Goal: Communication & Community: Participate in discussion

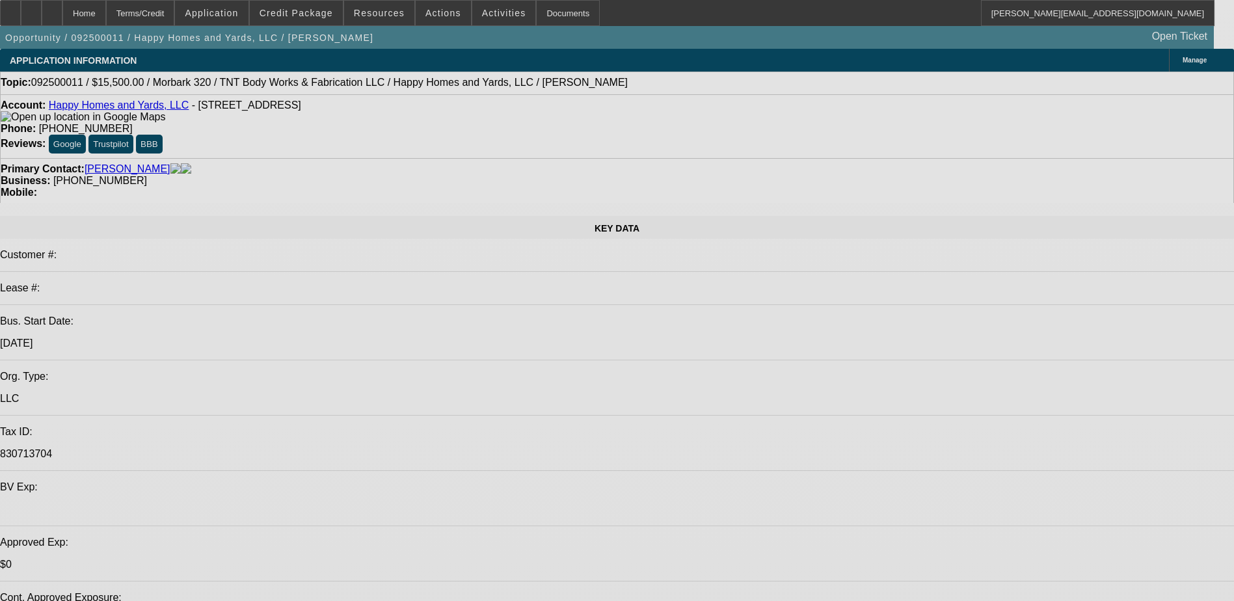
select select "0"
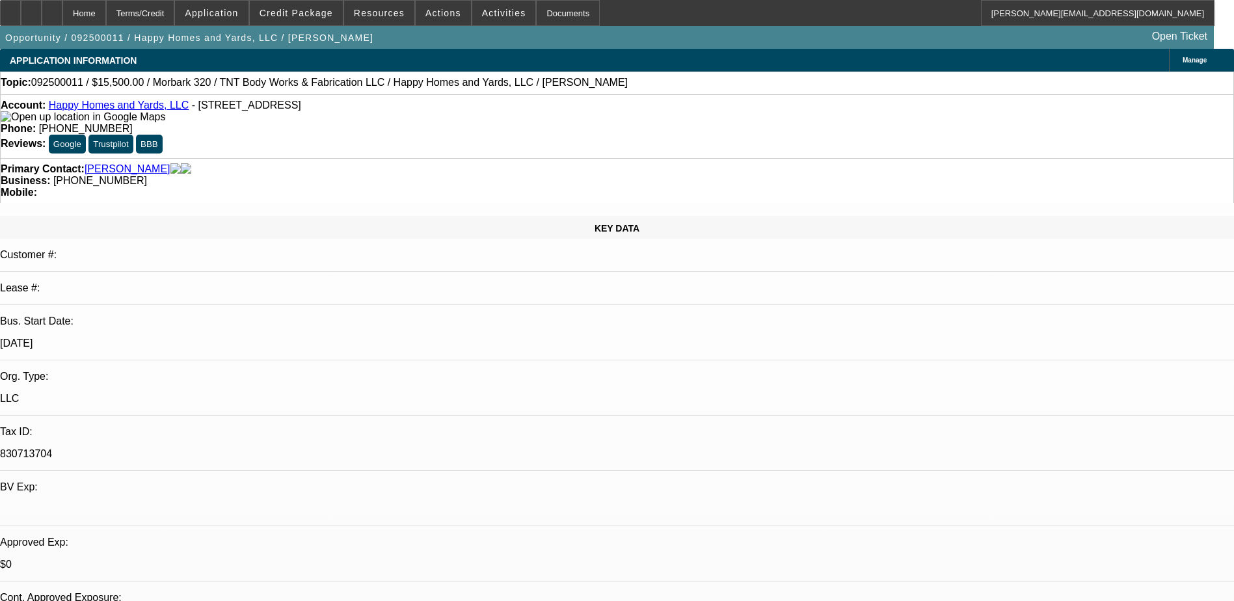
select select "0"
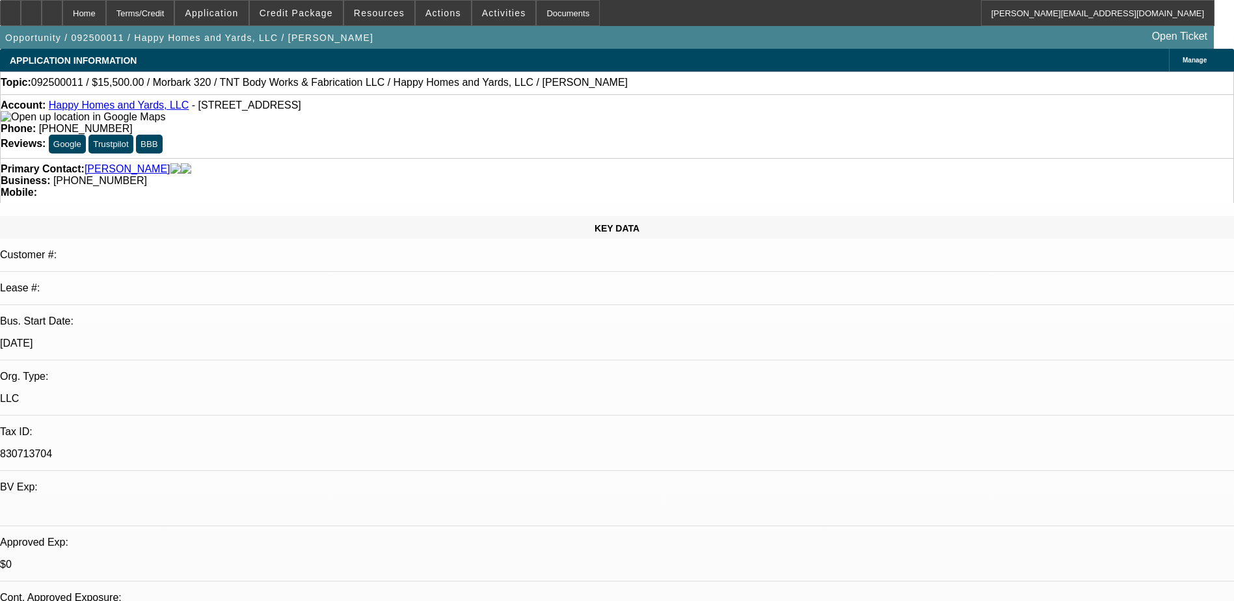
select select "0"
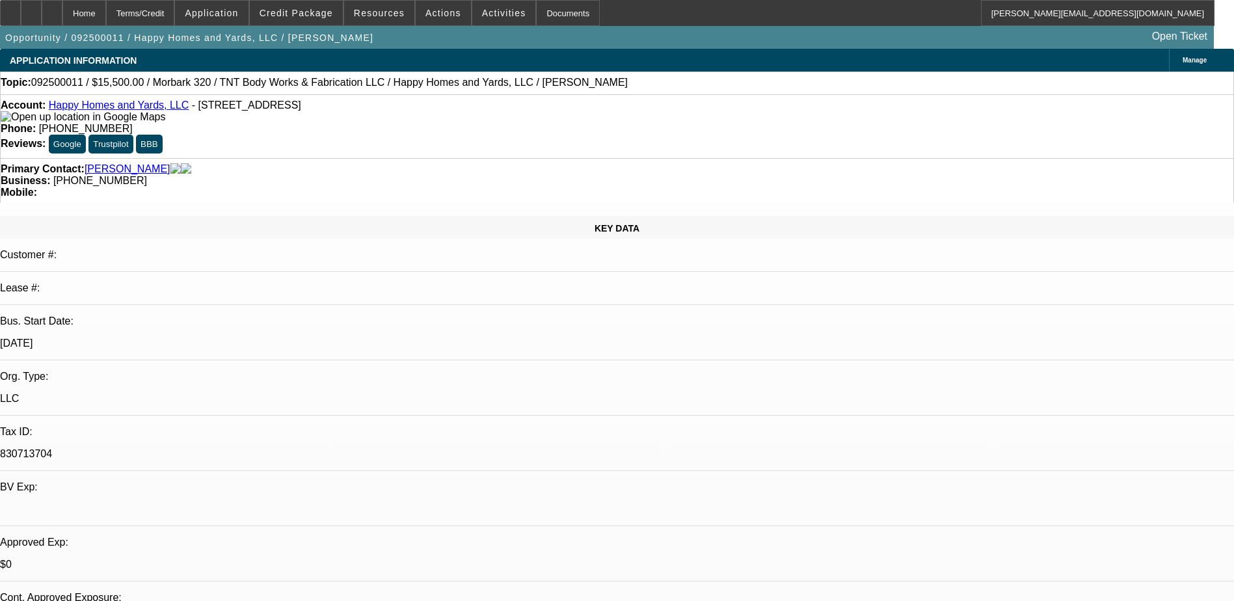
select select "0"
select select "1"
select select "3"
select select "6"
select select "1"
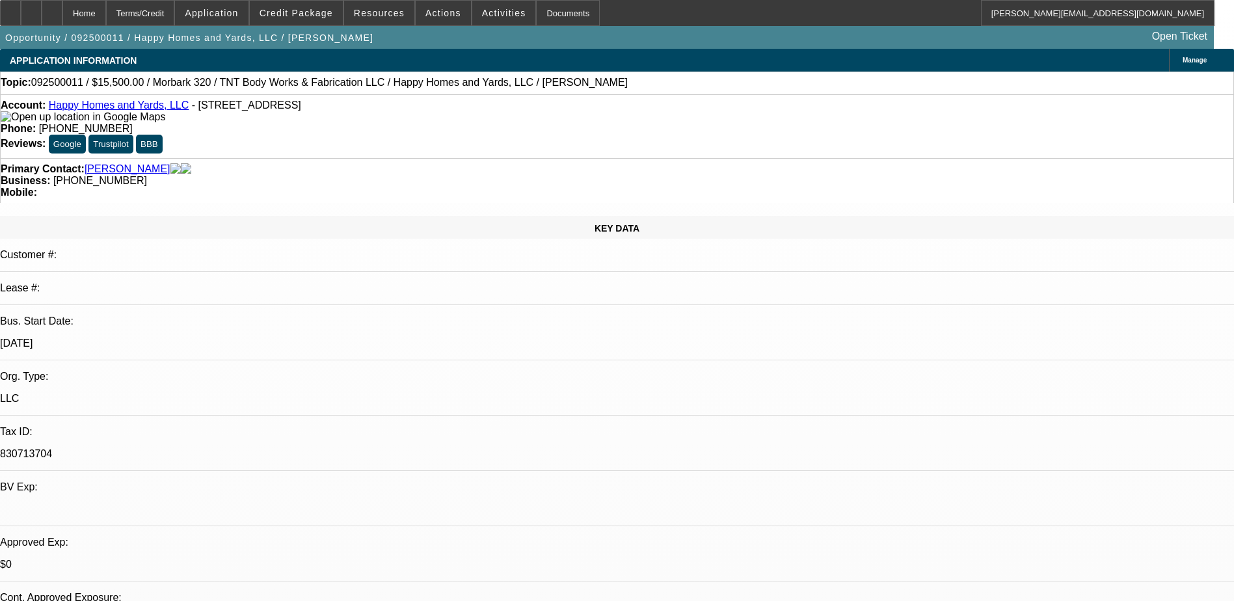
select select "3"
select select "6"
select select "1"
select select "3"
select select "6"
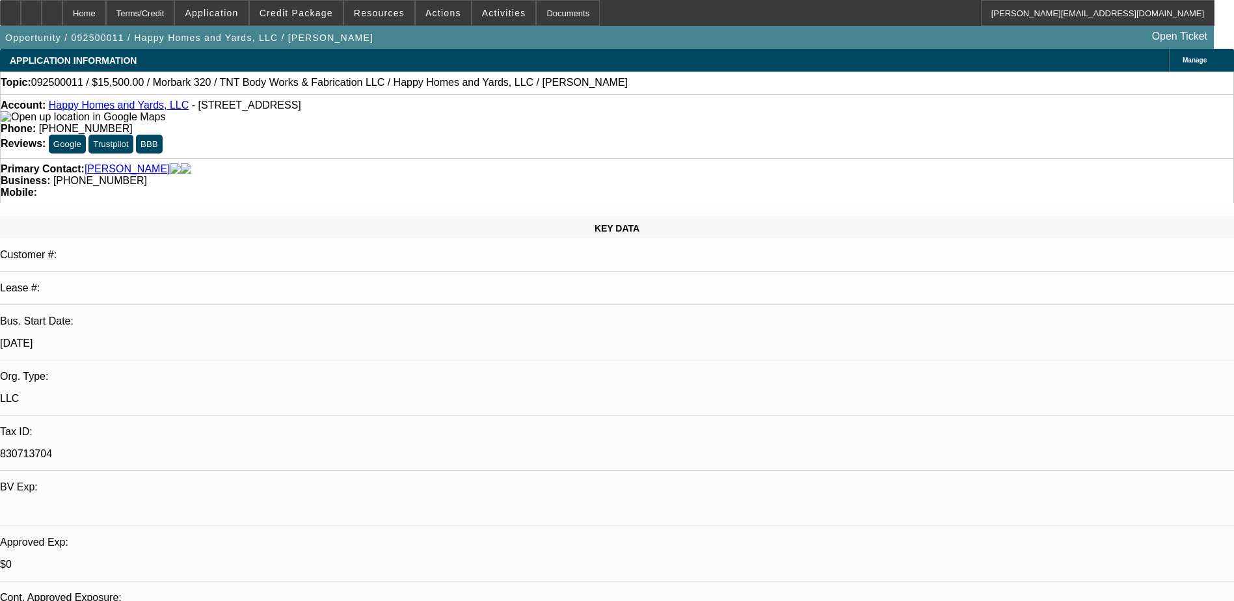
select select "1"
select select "6"
click at [230, 16] on span "Application" at bounding box center [211, 13] width 53 height 10
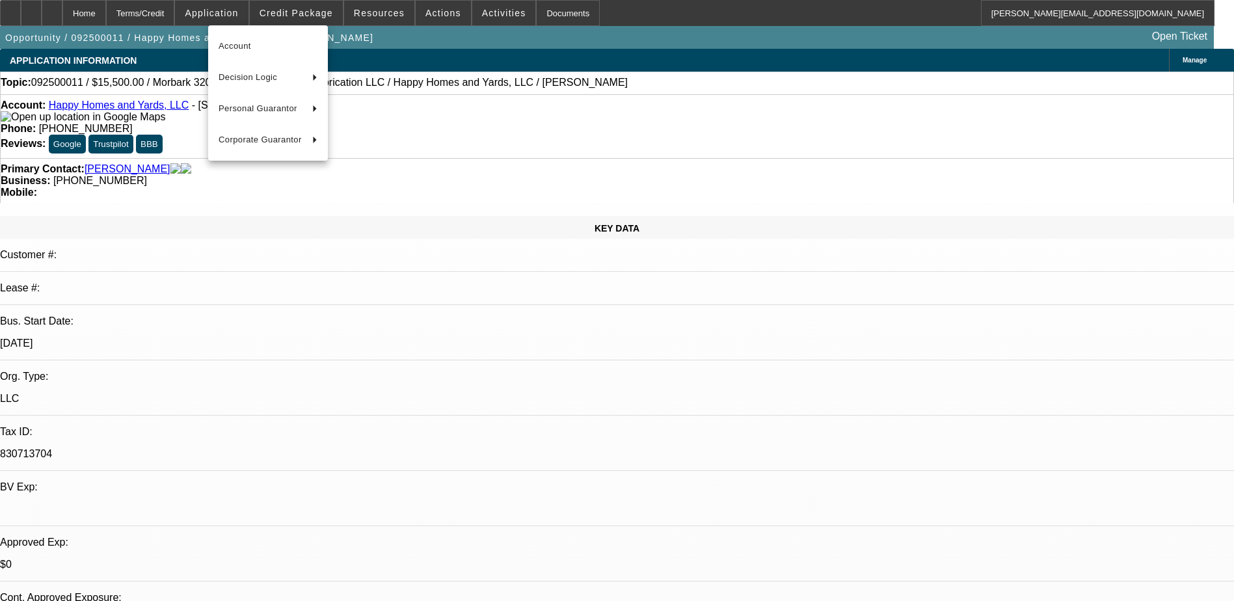
click at [292, 15] on div at bounding box center [617, 300] width 1234 height 601
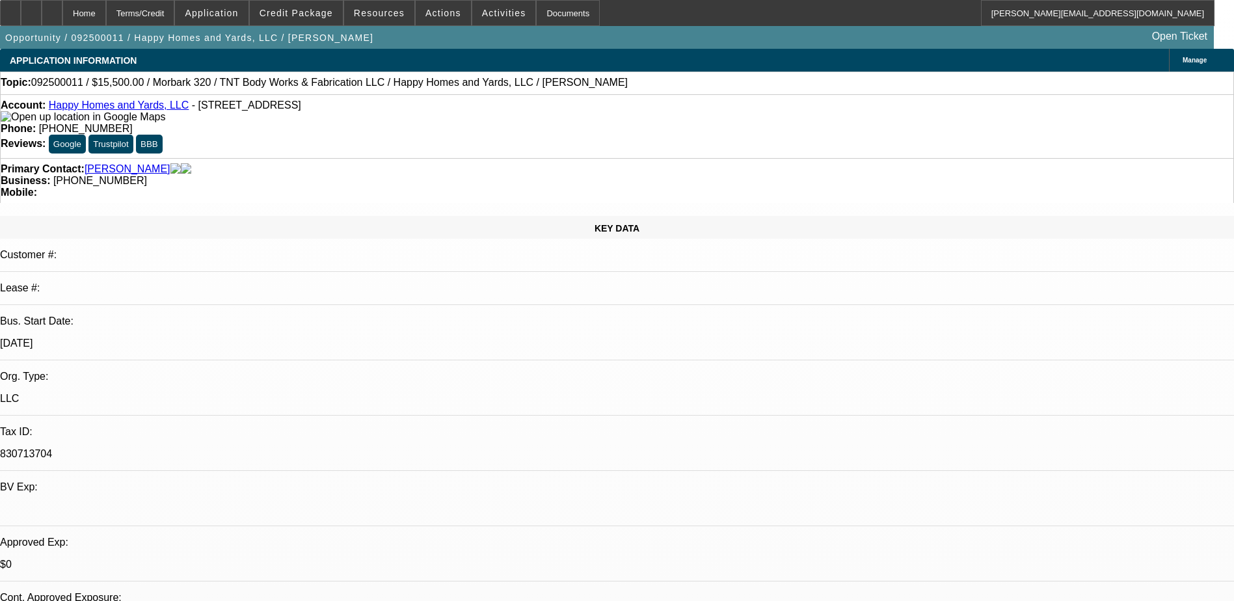
click at [292, 15] on span "Credit Package" at bounding box center [297, 13] width 74 height 10
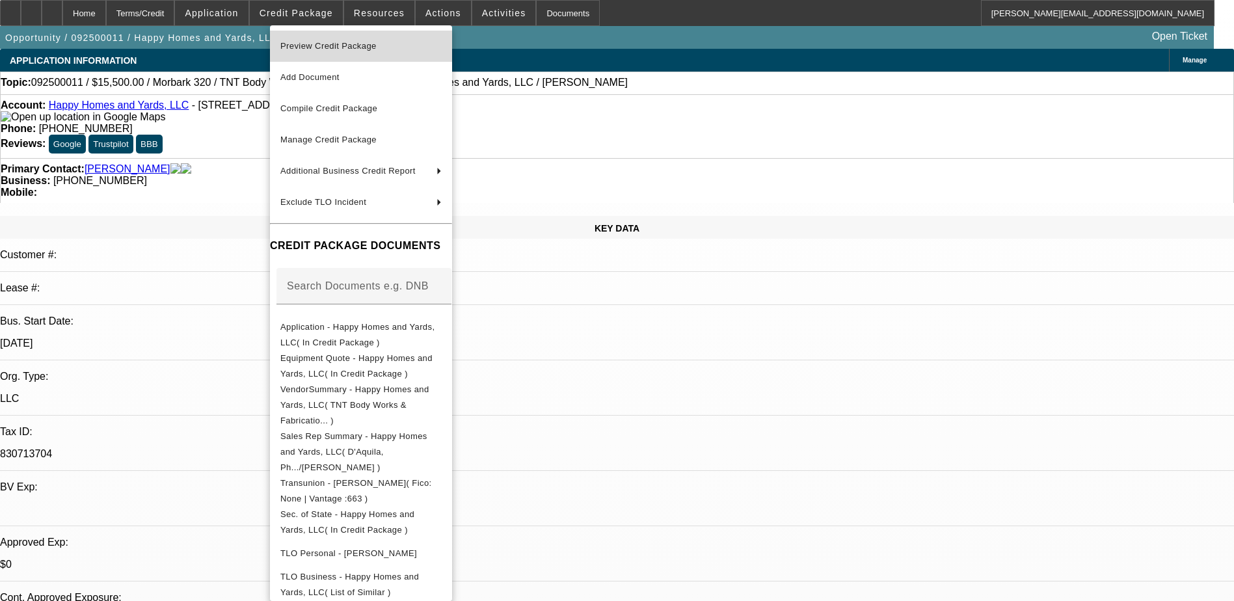
click at [314, 48] on span "Preview Credit Package" at bounding box center [328, 46] width 96 height 10
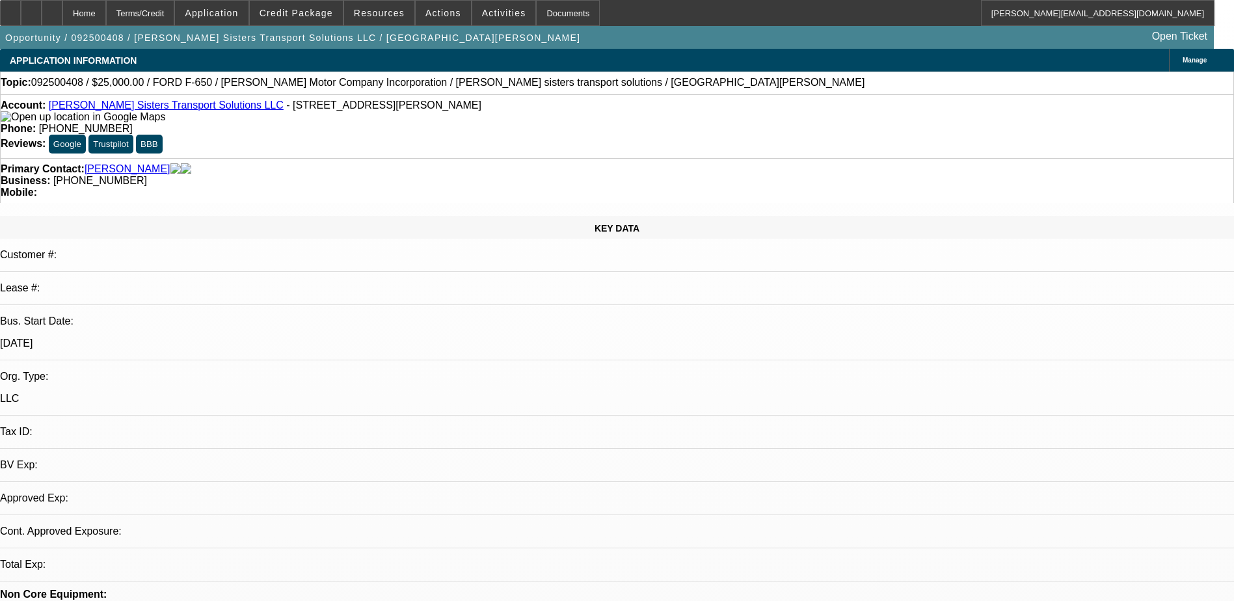
select select "0"
select select "2"
select select "0.1"
select select "1"
select select "2"
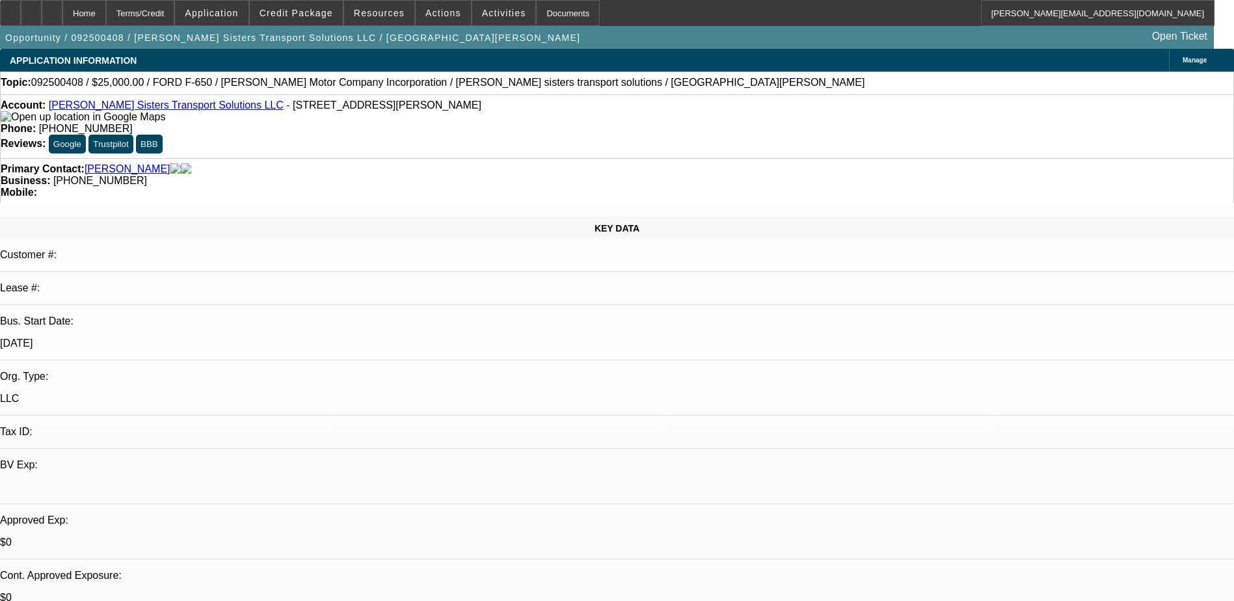
select select "4"
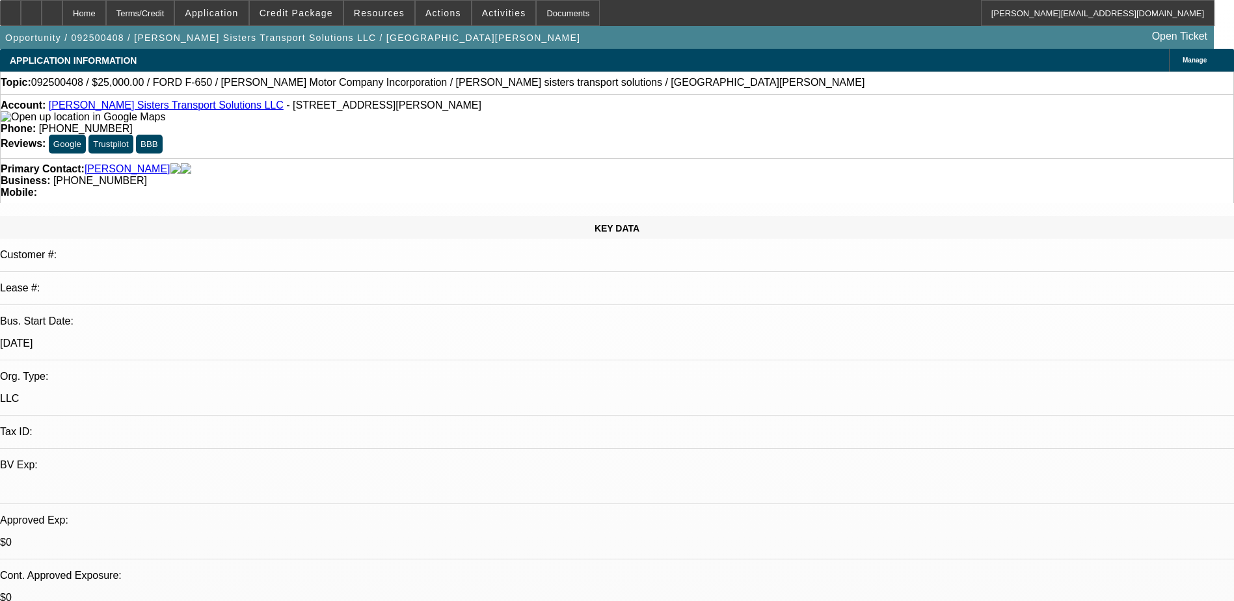
radio input "true"
type textarea "Added Vendor application, vendor profile writeup, banks, location pics, busines…"
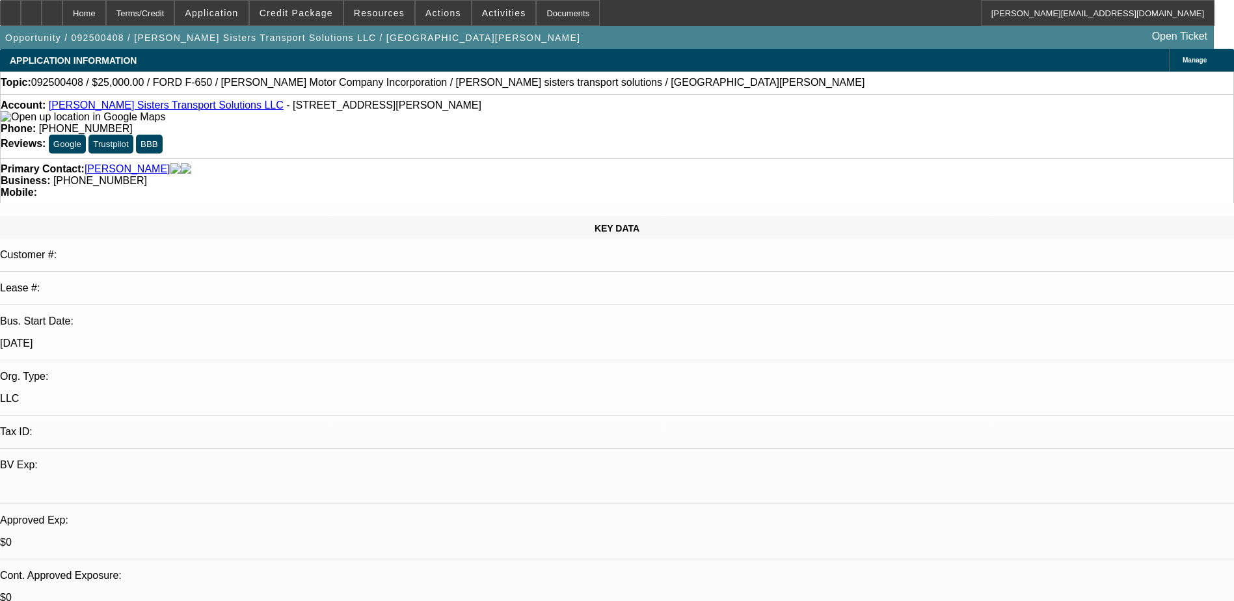
radio input "true"
click at [306, 14] on span "Credit Package" at bounding box center [297, 13] width 74 height 10
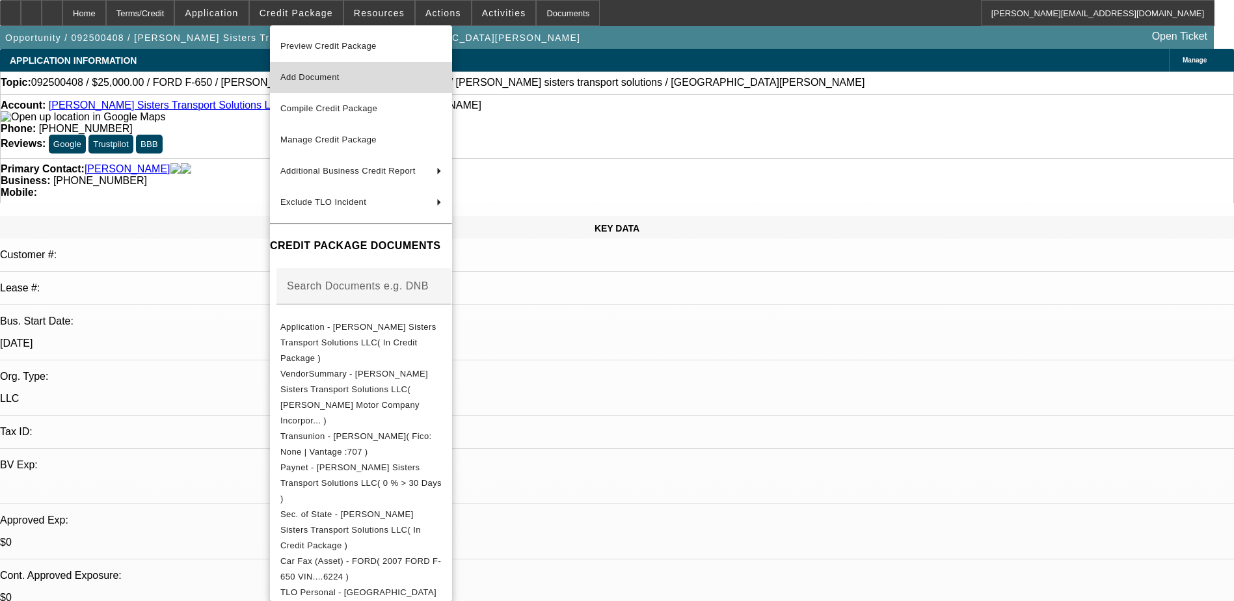
click at [312, 81] on span "Add Document" at bounding box center [309, 77] width 59 height 10
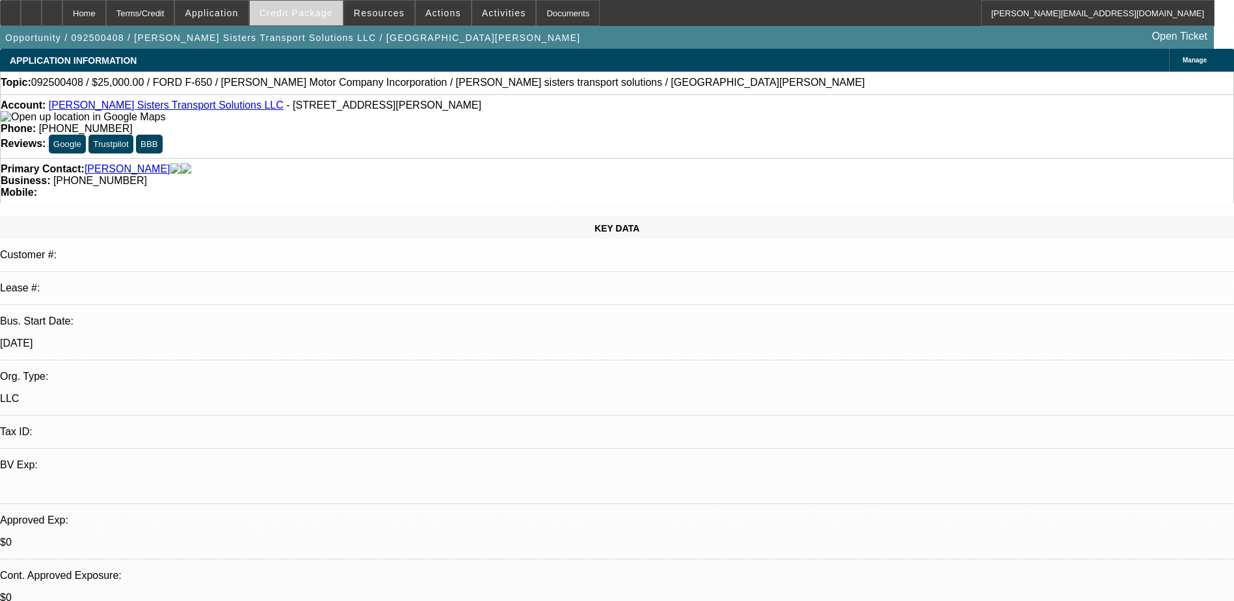
click at [313, 18] on span at bounding box center [296, 12] width 93 height 31
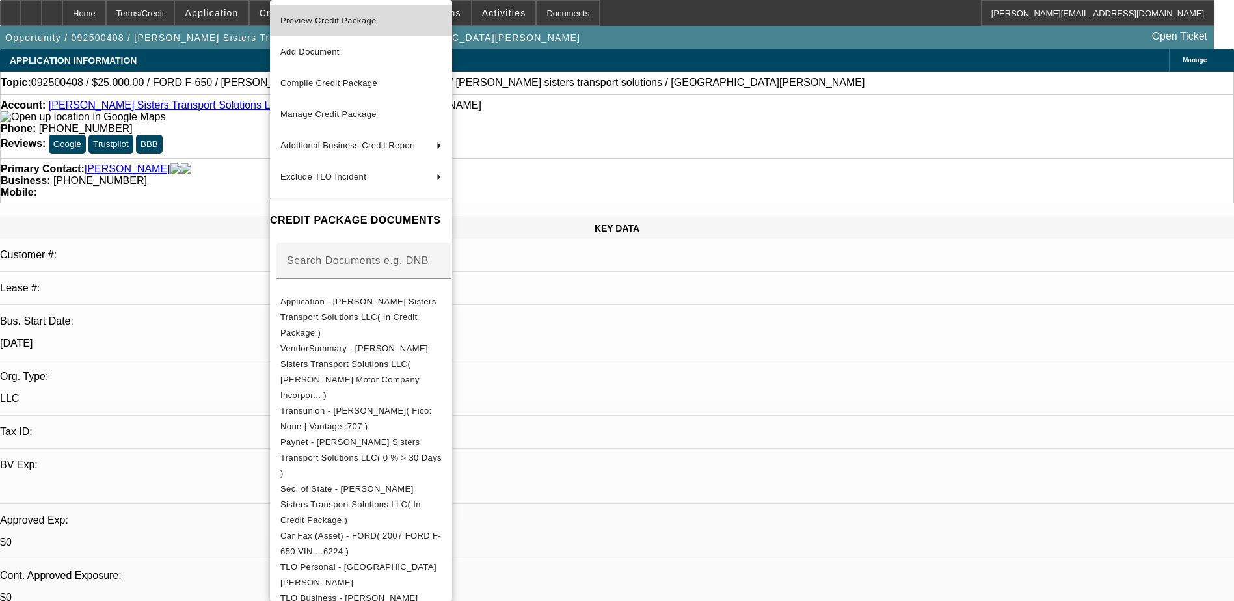
click at [324, 17] on span "Preview Credit Package" at bounding box center [328, 21] width 96 height 10
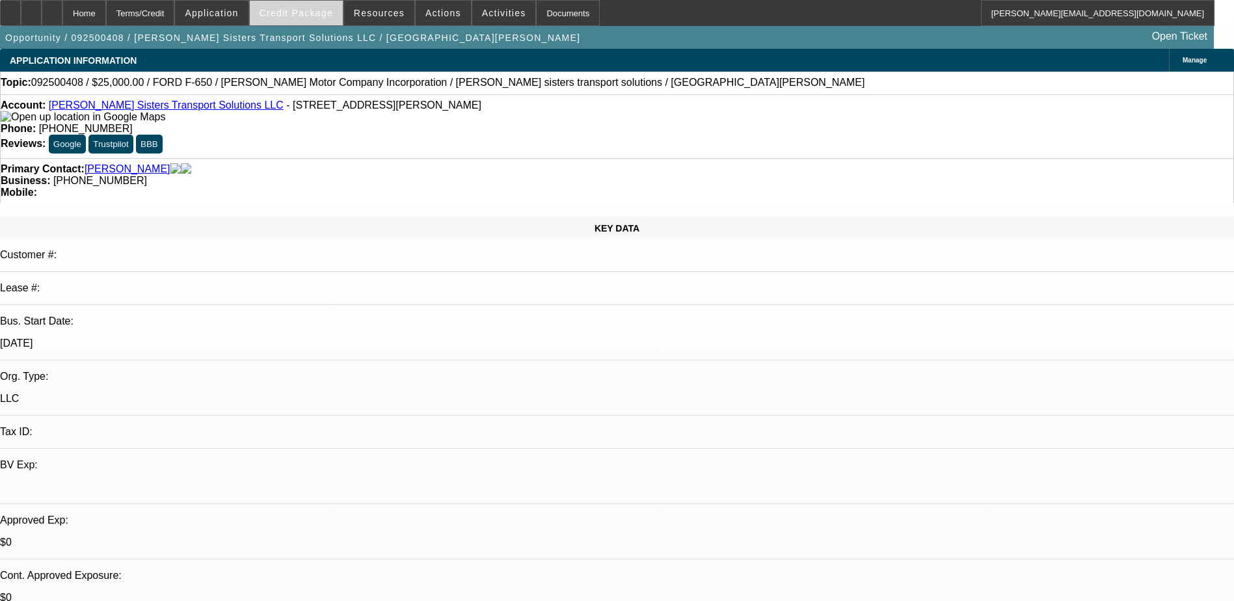
click at [317, 18] on span "Credit Package" at bounding box center [297, 13] width 74 height 10
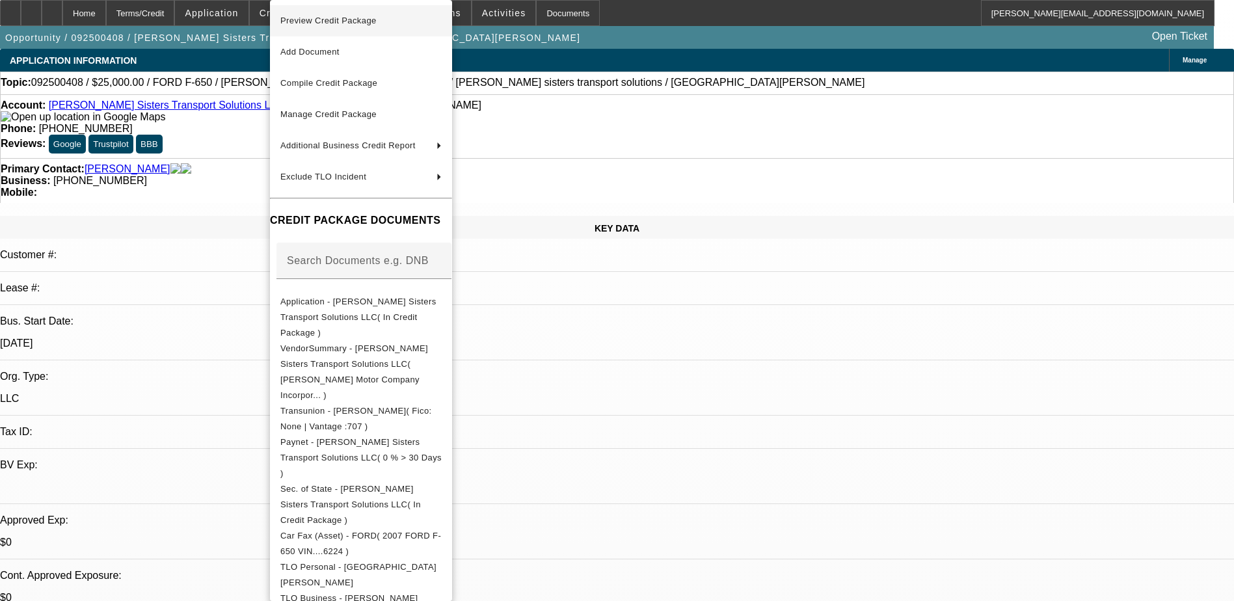
click at [325, 20] on span "Preview Credit Package" at bounding box center [328, 21] width 96 height 10
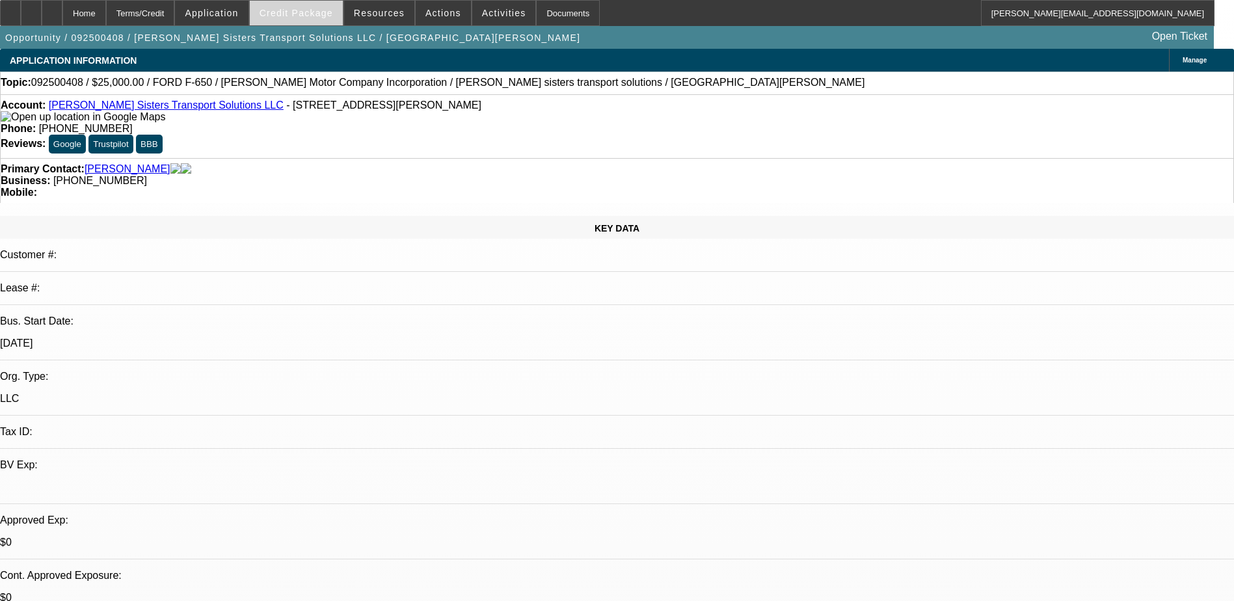
click at [288, 12] on span "Credit Package" at bounding box center [297, 13] width 74 height 10
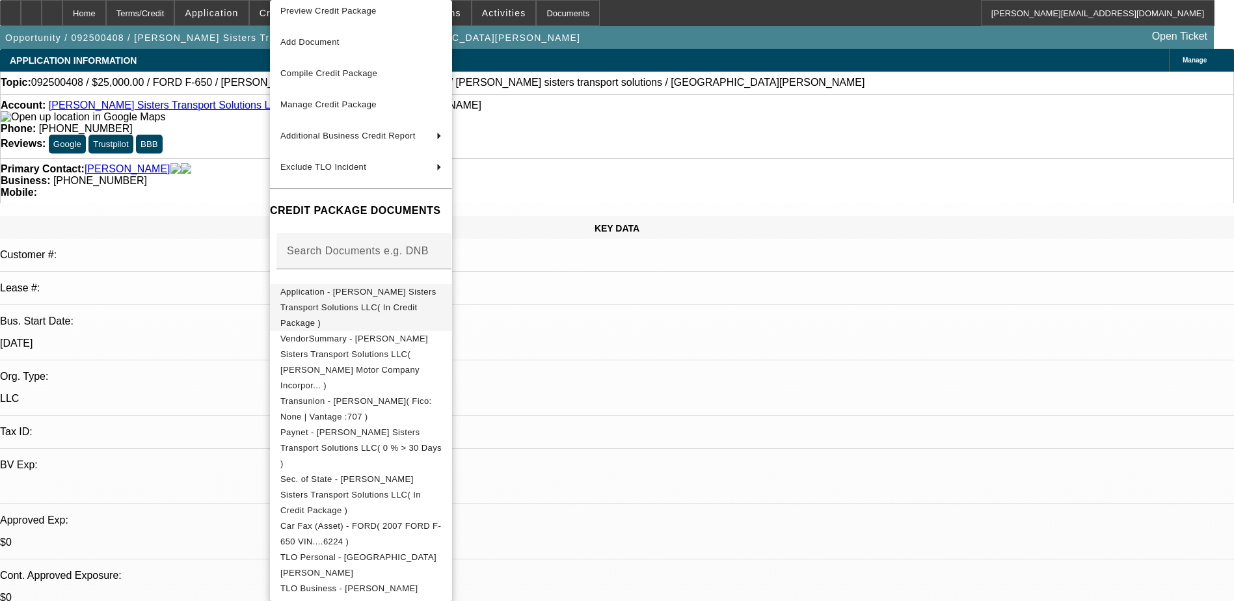
scroll to position [12, 0]
drag, startPoint x: 528, startPoint y: 582, endPoint x: 472, endPoint y: 141, distance: 444.2
click at [426, 139] on span "Additional Business Credit Report" at bounding box center [353, 134] width 146 height 16
click at [313, 103] on span "Manage Credit Package" at bounding box center [328, 102] width 96 height 10
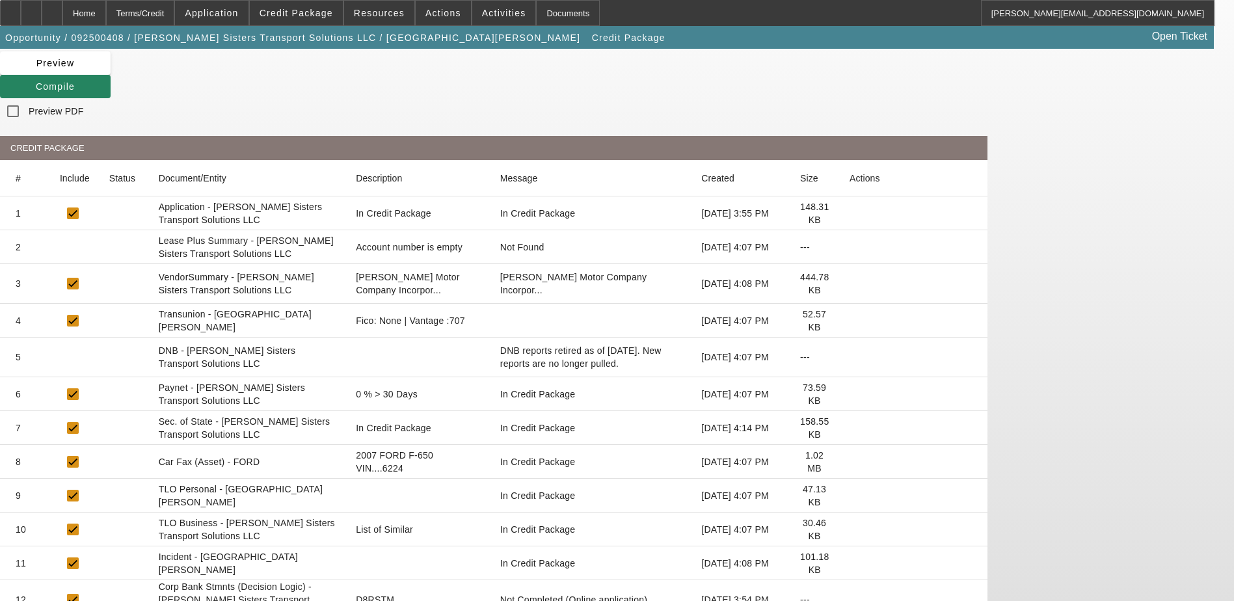
scroll to position [101, 0]
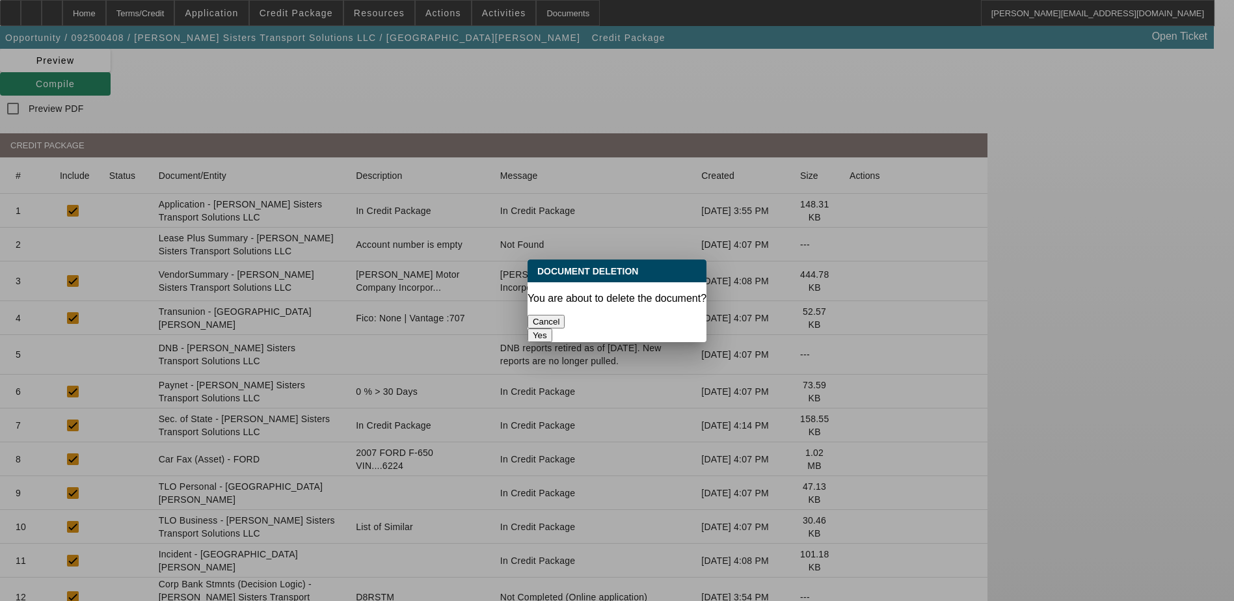
scroll to position [0, 0]
click at [552, 329] on button "Yes" at bounding box center [540, 336] width 25 height 14
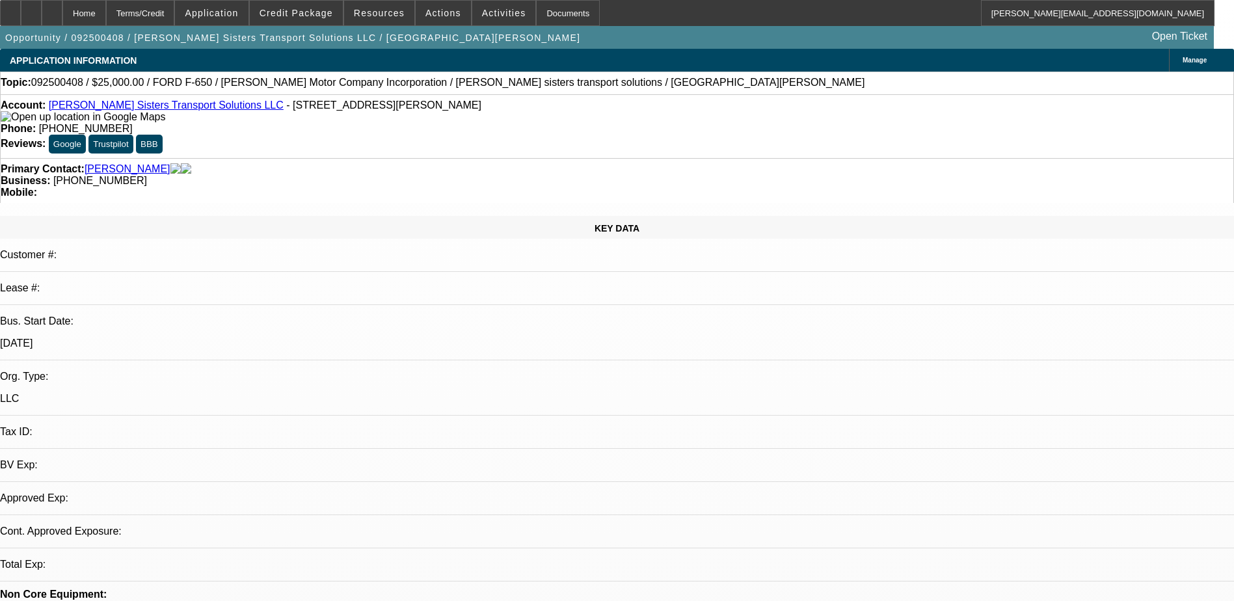
select select "0"
select select "2"
select select "0.1"
select select "4"
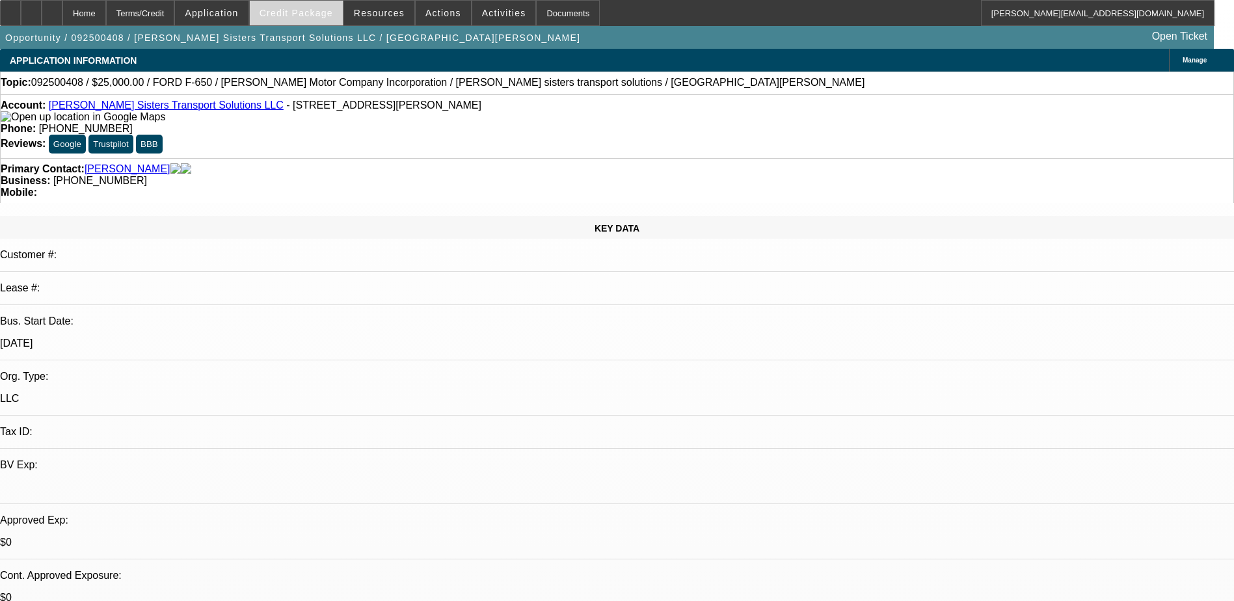
click at [307, 16] on span "Credit Package" at bounding box center [297, 13] width 74 height 10
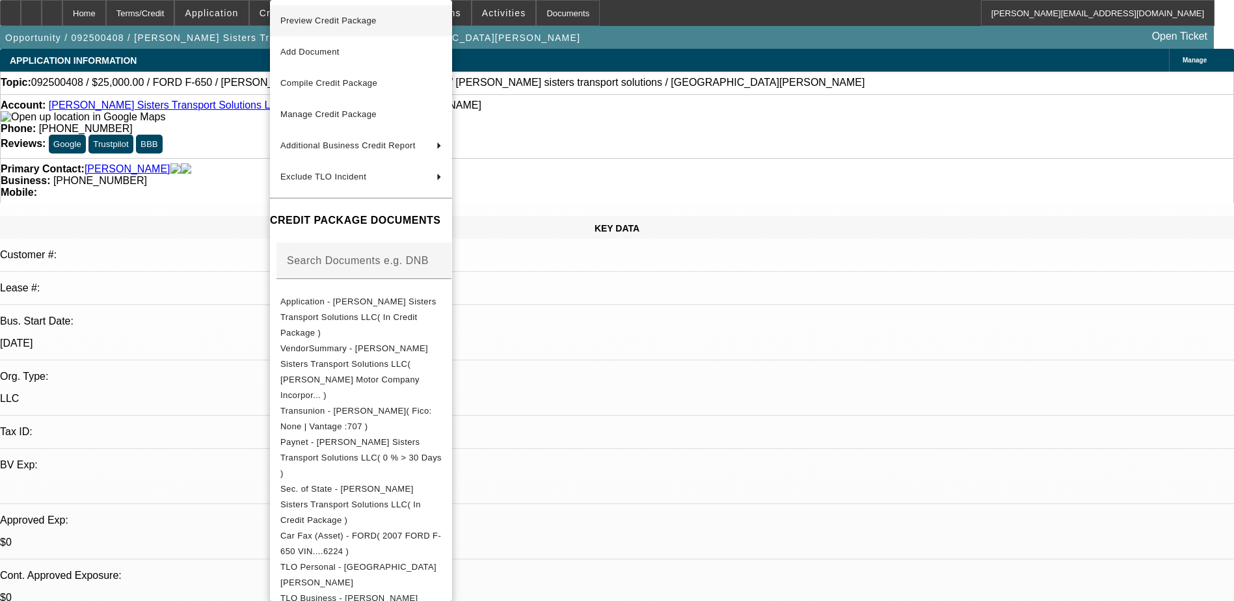
click at [345, 33] on button "Preview Credit Package" at bounding box center [361, 20] width 182 height 31
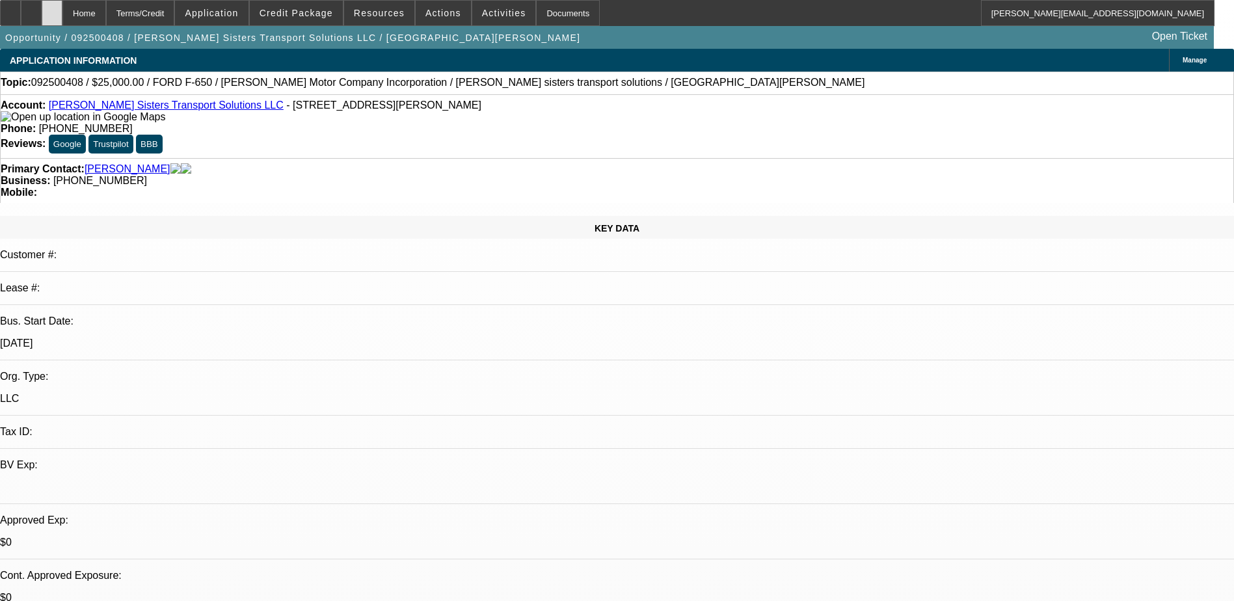
click at [62, 18] on div at bounding box center [52, 13] width 21 height 26
select select "0"
select select "2"
select select "0.1"
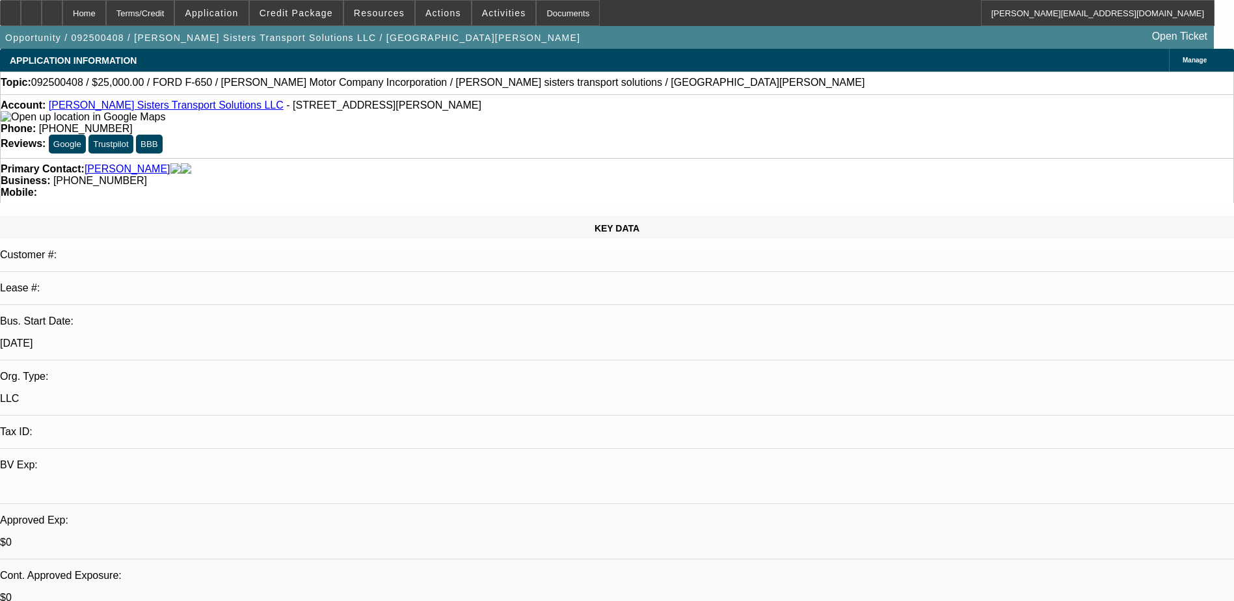
select select "4"
click at [284, 17] on span "Credit Package" at bounding box center [297, 13] width 74 height 10
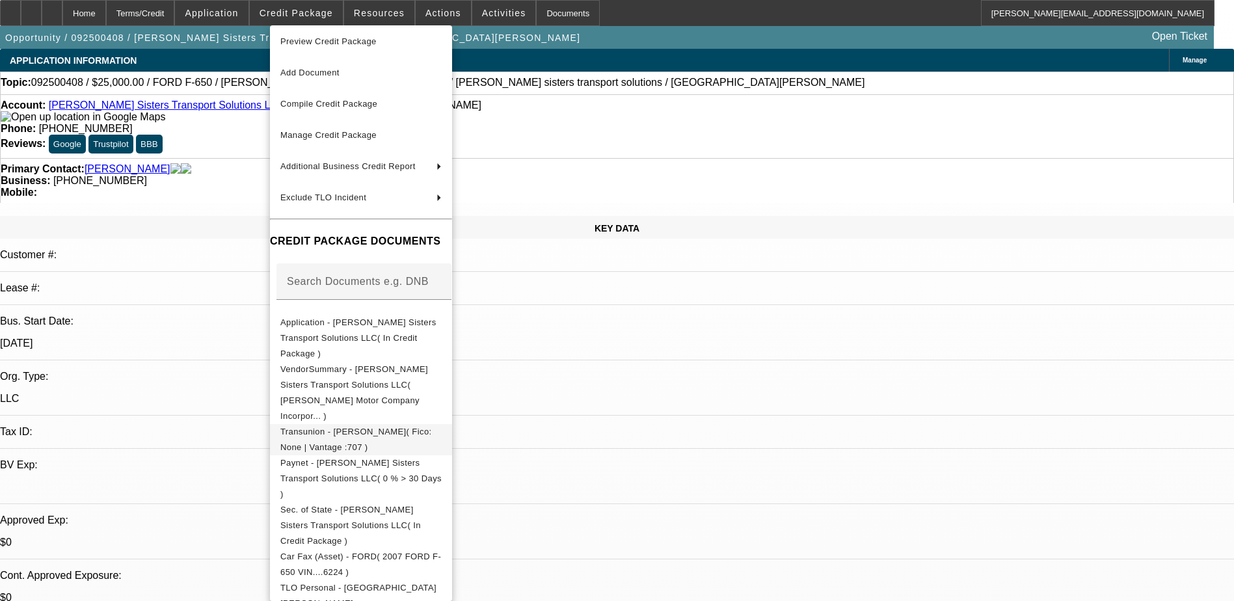
scroll to position [7, 0]
click at [338, 39] on span "Preview Credit Package" at bounding box center [328, 39] width 96 height 10
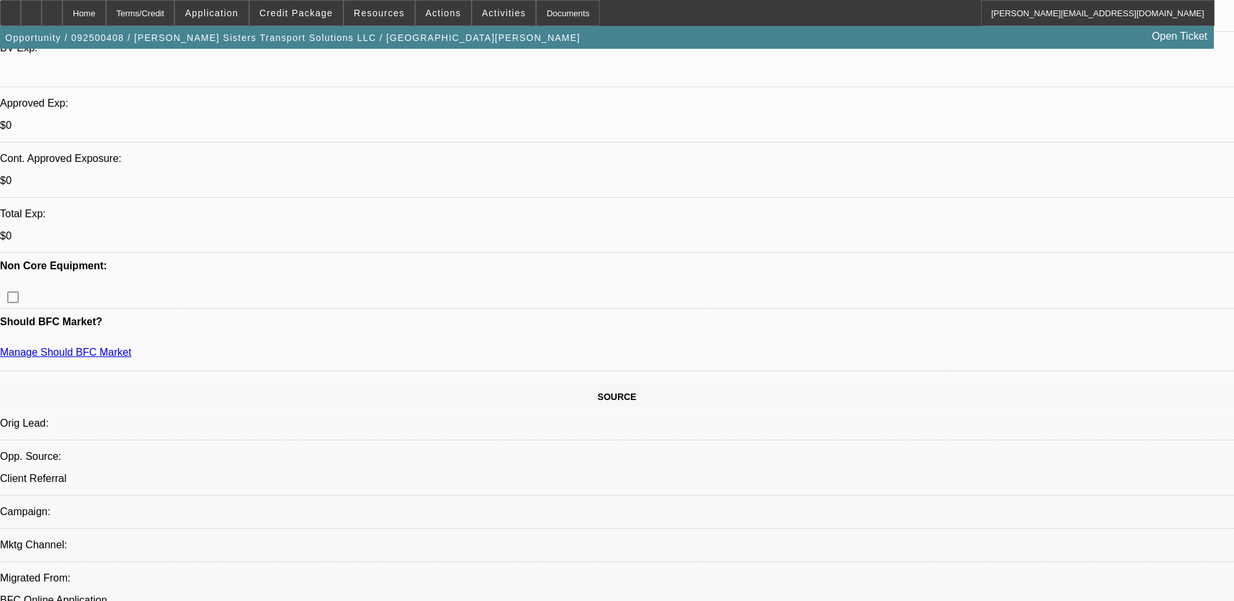
scroll to position [0, 0]
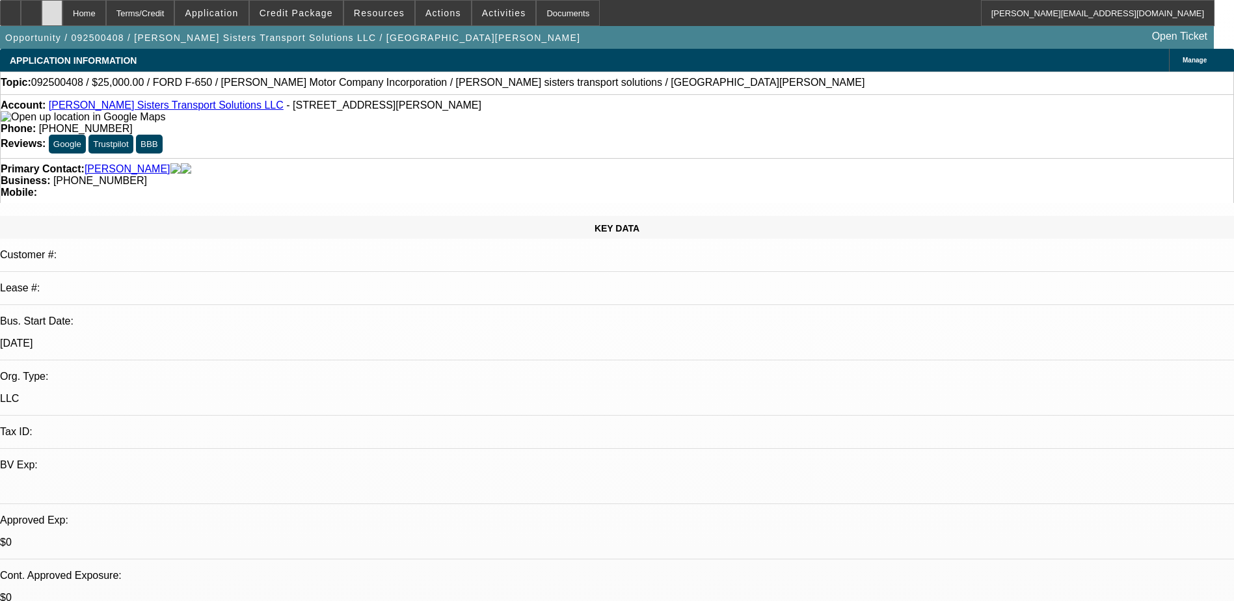
click at [62, 13] on div at bounding box center [52, 13] width 21 height 26
select select "0"
select select "2"
select select "0.1"
select select "1"
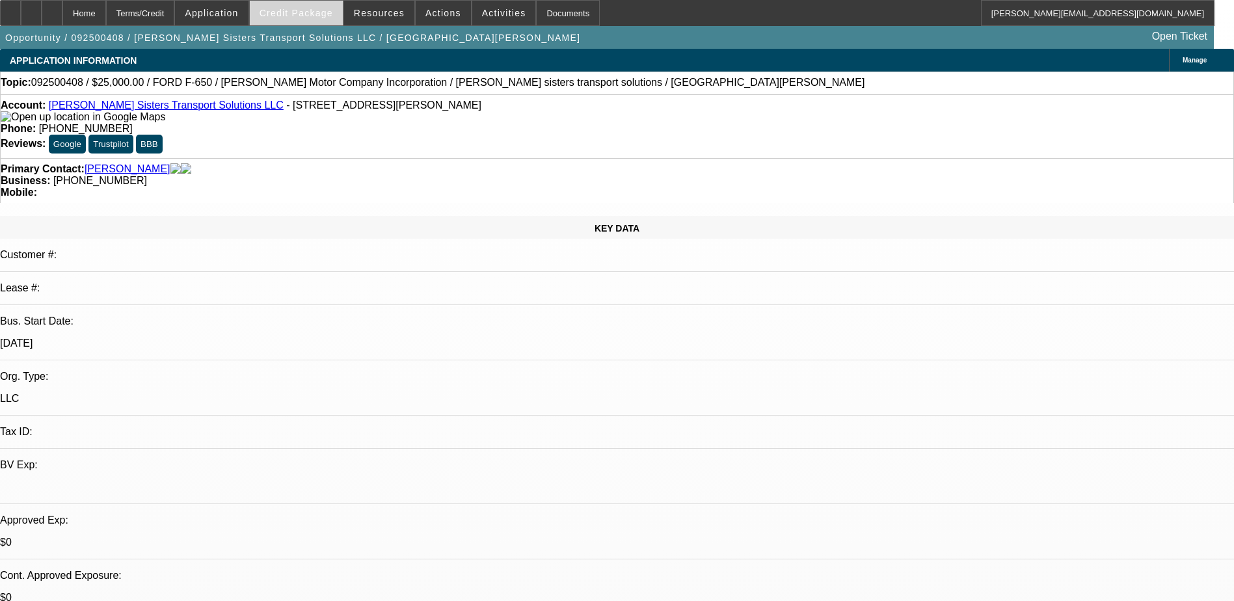
select select "2"
select select "4"
click at [299, 14] on span "Credit Package" at bounding box center [297, 13] width 74 height 10
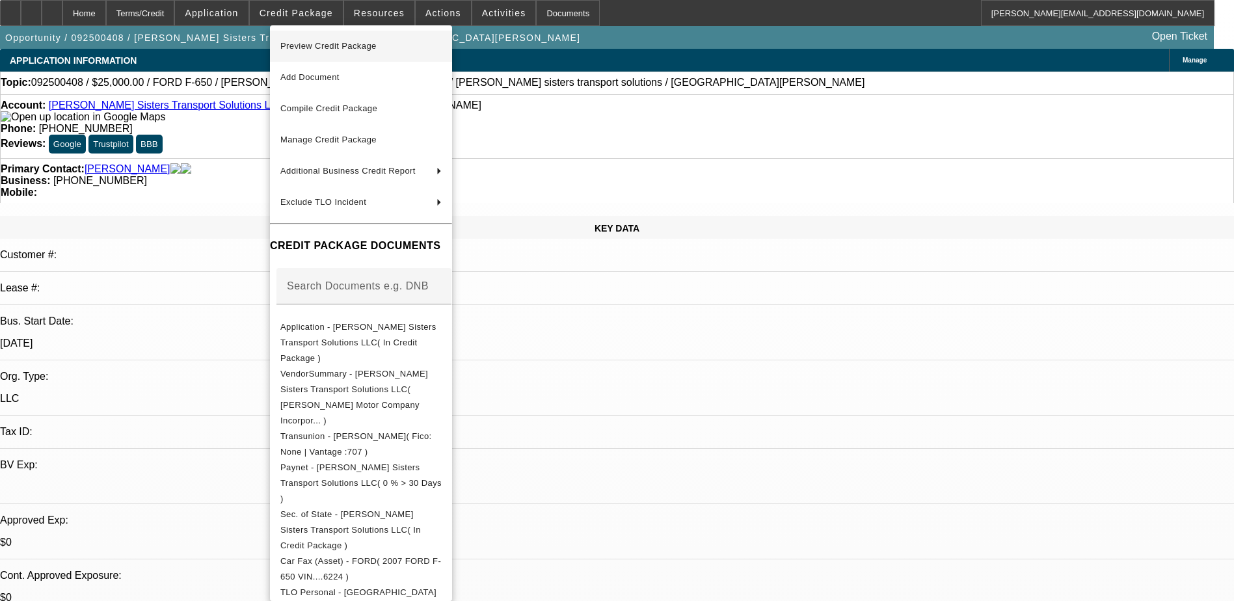
click at [310, 43] on span "Preview Credit Package" at bounding box center [328, 46] width 96 height 10
